Goal: Task Accomplishment & Management: Complete application form

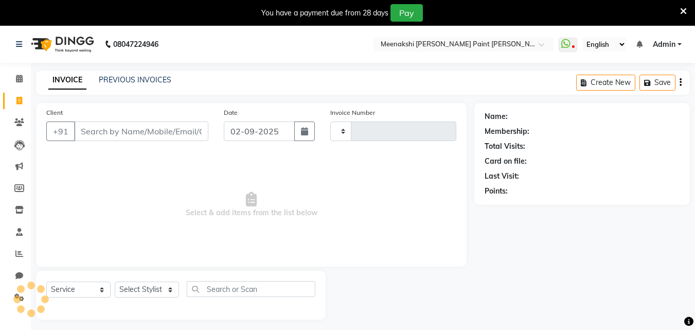
select select "service"
type input "0399"
select select "8161"
click at [102, 128] on input "Client" at bounding box center [141, 130] width 134 height 20
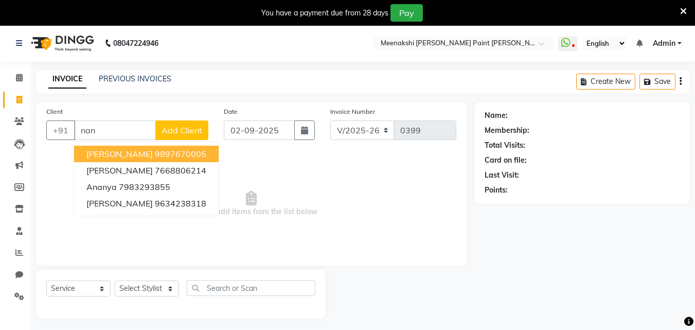
click at [117, 156] on span "[PERSON_NAME]" at bounding box center [119, 154] width 66 height 10
type input "9897670005"
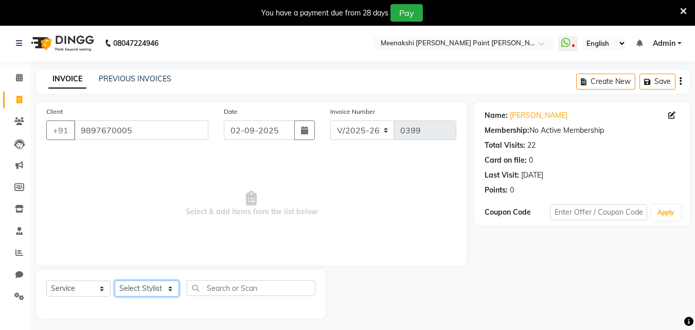
drag, startPoint x: 142, startPoint y: 287, endPoint x: 142, endPoint y: 280, distance: 7.2
click at [142, 287] on select "Select Stylist amir counter [PERSON_NAME] [PERSON_NAME] [PERSON_NAME] [MEDICAL_…" at bounding box center [147, 288] width 64 height 16
select select "77148"
click at [115, 280] on select "Select Stylist amir counter [PERSON_NAME] [PERSON_NAME] [PERSON_NAME] [MEDICAL_…" at bounding box center [147, 288] width 64 height 16
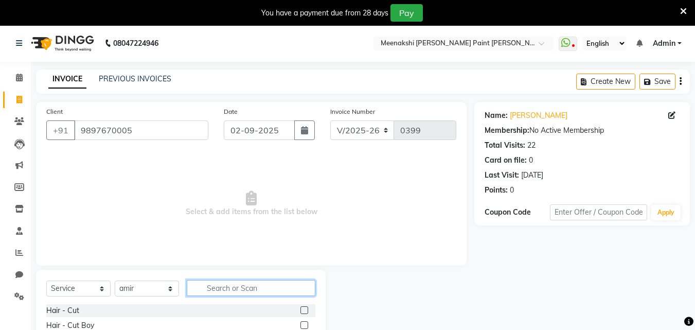
click at [241, 288] on input "text" at bounding box center [251, 288] width 129 height 16
type input "blo"
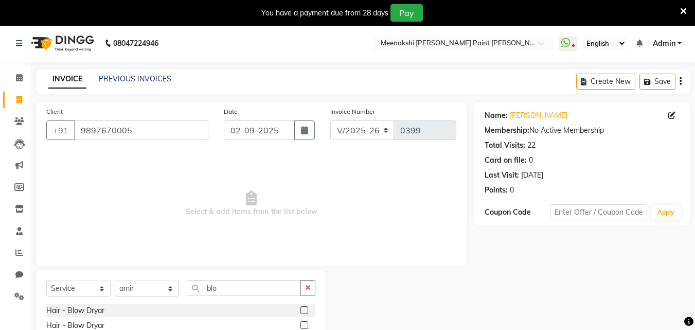
drag, startPoint x: 302, startPoint y: 312, endPoint x: 294, endPoint y: 305, distance: 9.9
click at [300, 312] on div "Hair - Blow Dryar" at bounding box center [180, 310] width 269 height 13
click at [303, 307] on label at bounding box center [304, 310] width 8 height 8
click at [303, 307] on input "checkbox" at bounding box center [303, 310] width 7 height 7
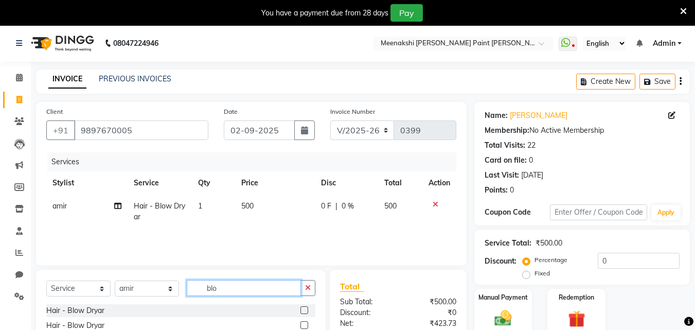
checkbox input "false"
click at [296, 288] on input "blo" at bounding box center [244, 288] width 114 height 16
click at [308, 286] on icon "button" at bounding box center [308, 287] width 6 height 7
click at [296, 287] on input "text" at bounding box center [251, 288] width 129 height 16
type input "basic"
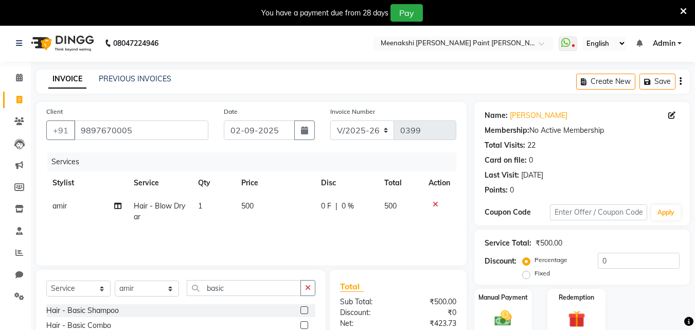
click at [304, 309] on label at bounding box center [304, 310] width 8 height 8
click at [304, 309] on input "checkbox" at bounding box center [303, 310] width 7 height 7
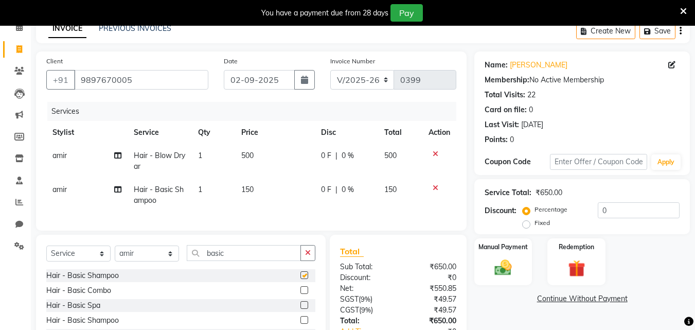
checkbox input "false"
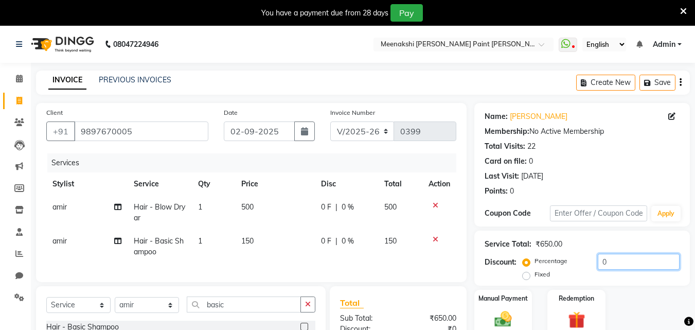
click at [600, 261] on input "0" at bounding box center [638, 261] width 82 height 16
type input "50"
click at [621, 288] on div "Name: [PERSON_NAME] Membership: No Active Membership Total Visits: 22 Card on f…" at bounding box center [585, 270] width 223 height 334
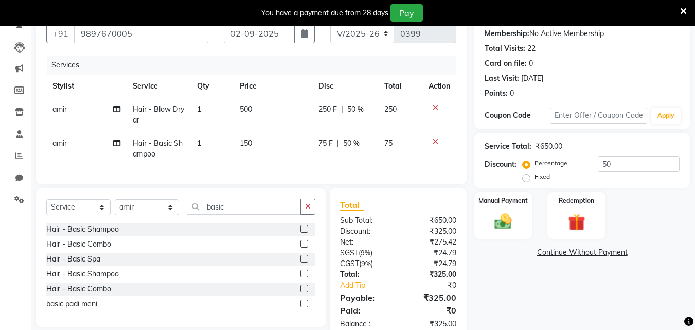
scroll to position [79, 0]
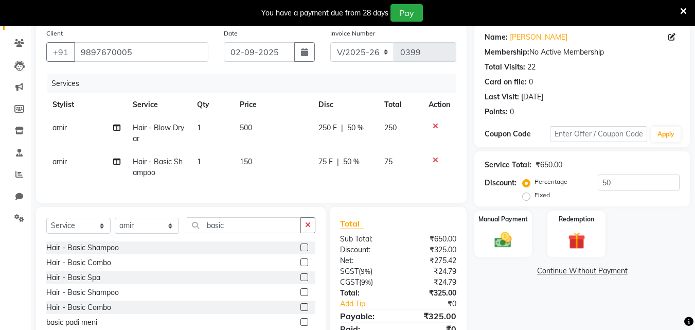
click at [248, 163] on span "150" at bounding box center [246, 161] width 12 height 9
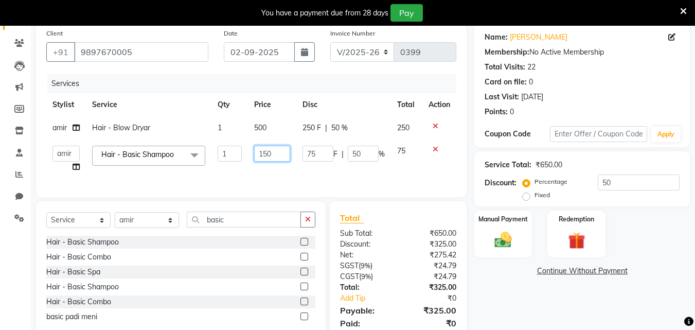
click at [269, 155] on input "150" at bounding box center [271, 153] width 35 height 16
type input "200"
click at [276, 168] on td "200" at bounding box center [272, 158] width 48 height 39
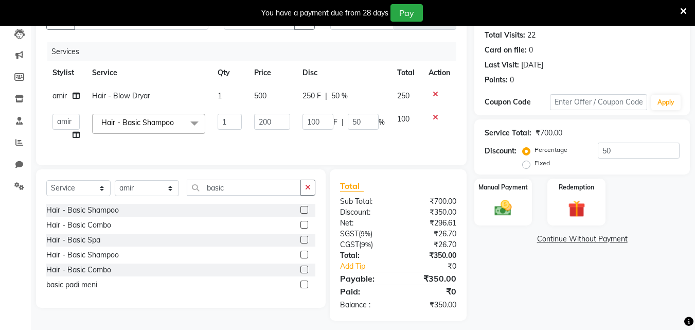
scroll to position [125, 0]
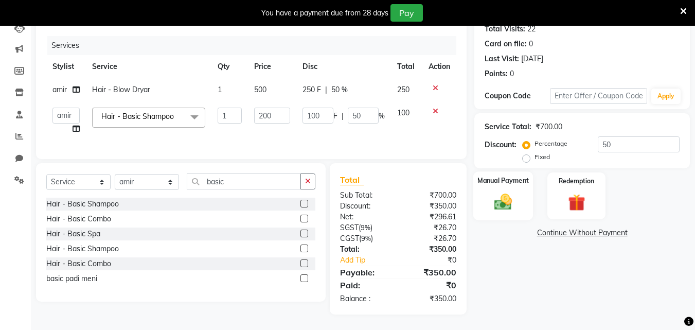
click at [503, 206] on div "Manual Payment" at bounding box center [503, 195] width 60 height 49
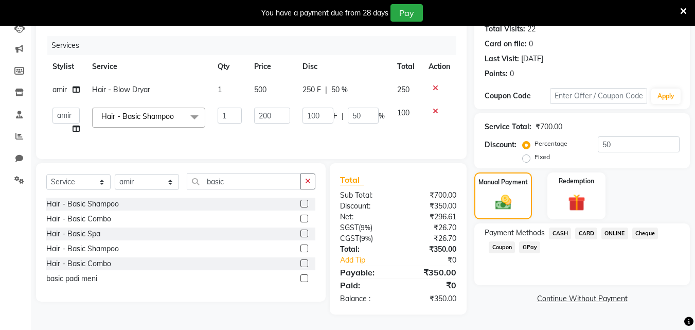
click at [568, 227] on span "CASH" at bounding box center [560, 233] width 22 height 12
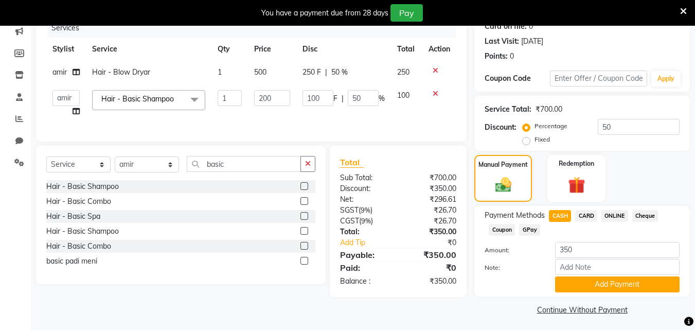
scroll to position [138, 0]
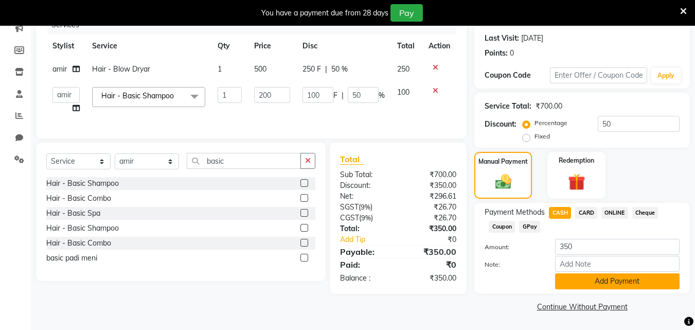
click at [581, 279] on button "Add Payment" at bounding box center [617, 281] width 124 height 16
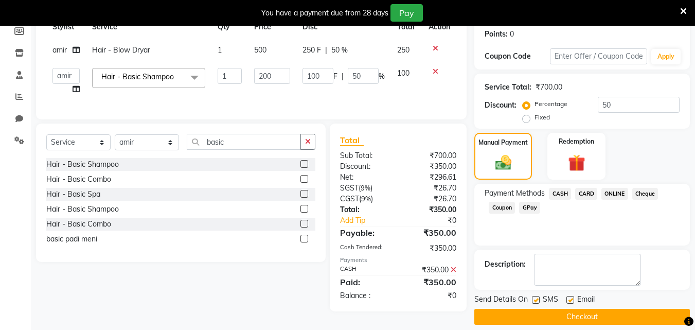
scroll to position [167, 0]
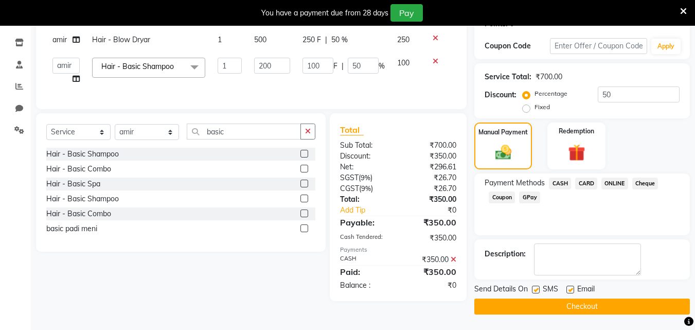
click at [544, 305] on button "Checkout" at bounding box center [581, 306] width 215 height 16
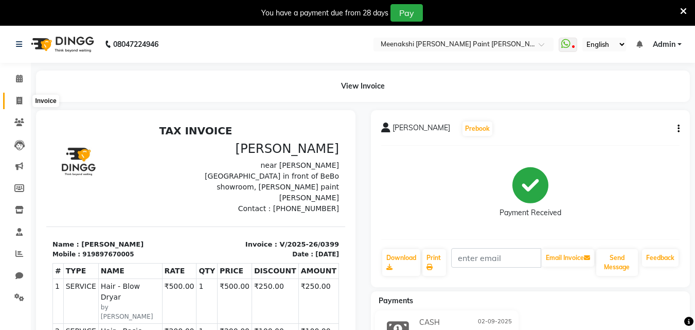
click at [25, 101] on span at bounding box center [19, 101] width 18 height 12
select select "service"
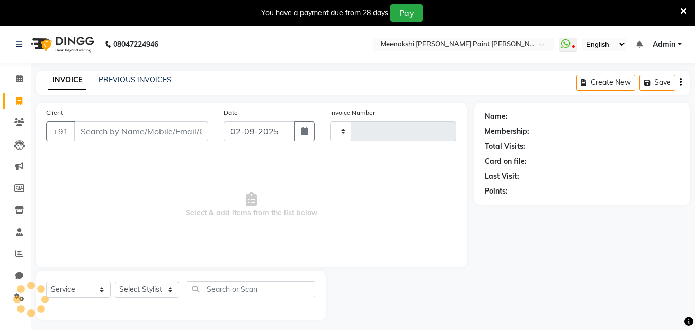
scroll to position [26, 0]
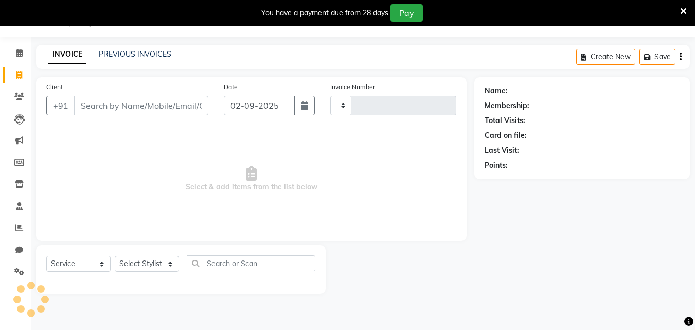
type input "0400"
select select "8161"
